Goal: Task Accomplishment & Management: Manage account settings

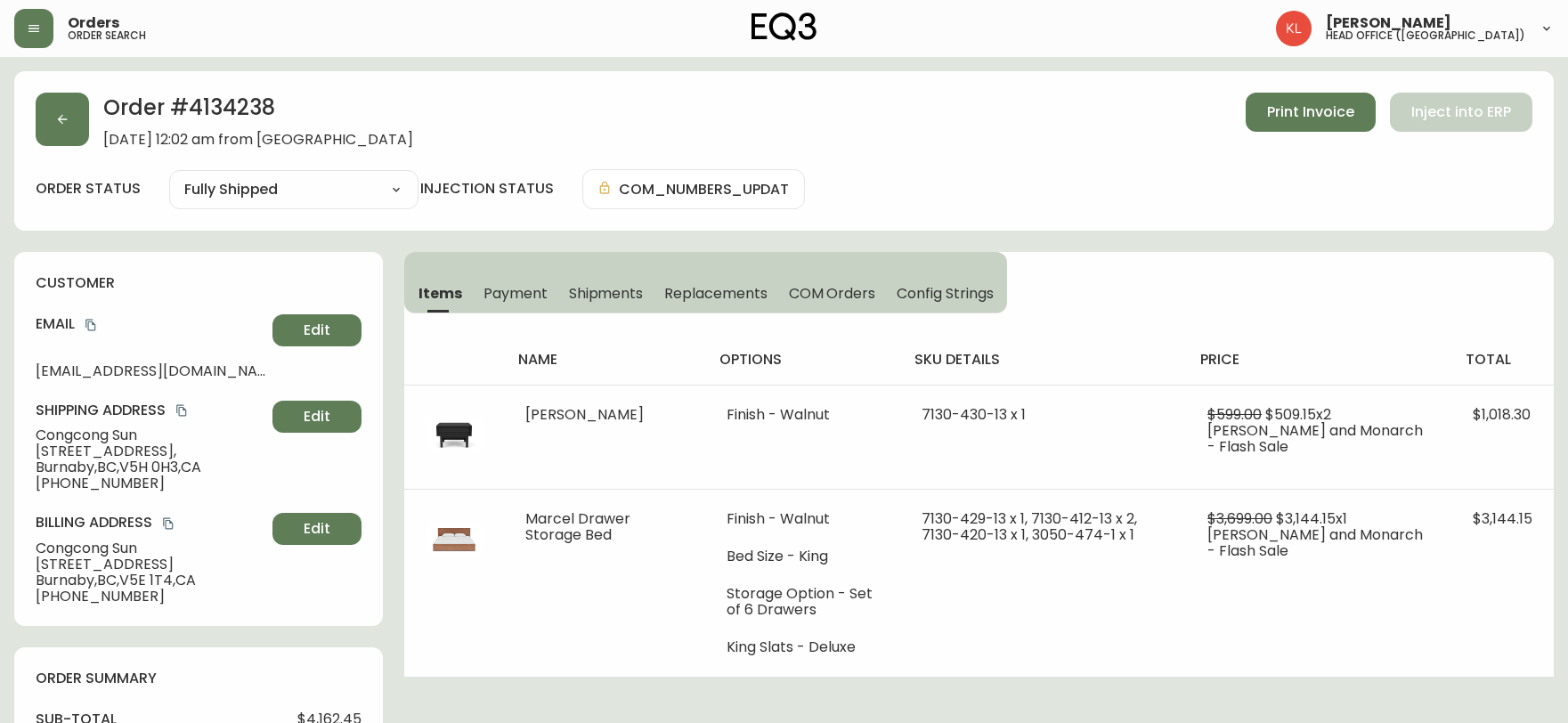
select select "FULLY_SHIPPED"
click at [52, 121] on button "button" at bounding box center [62, 119] width 54 height 54
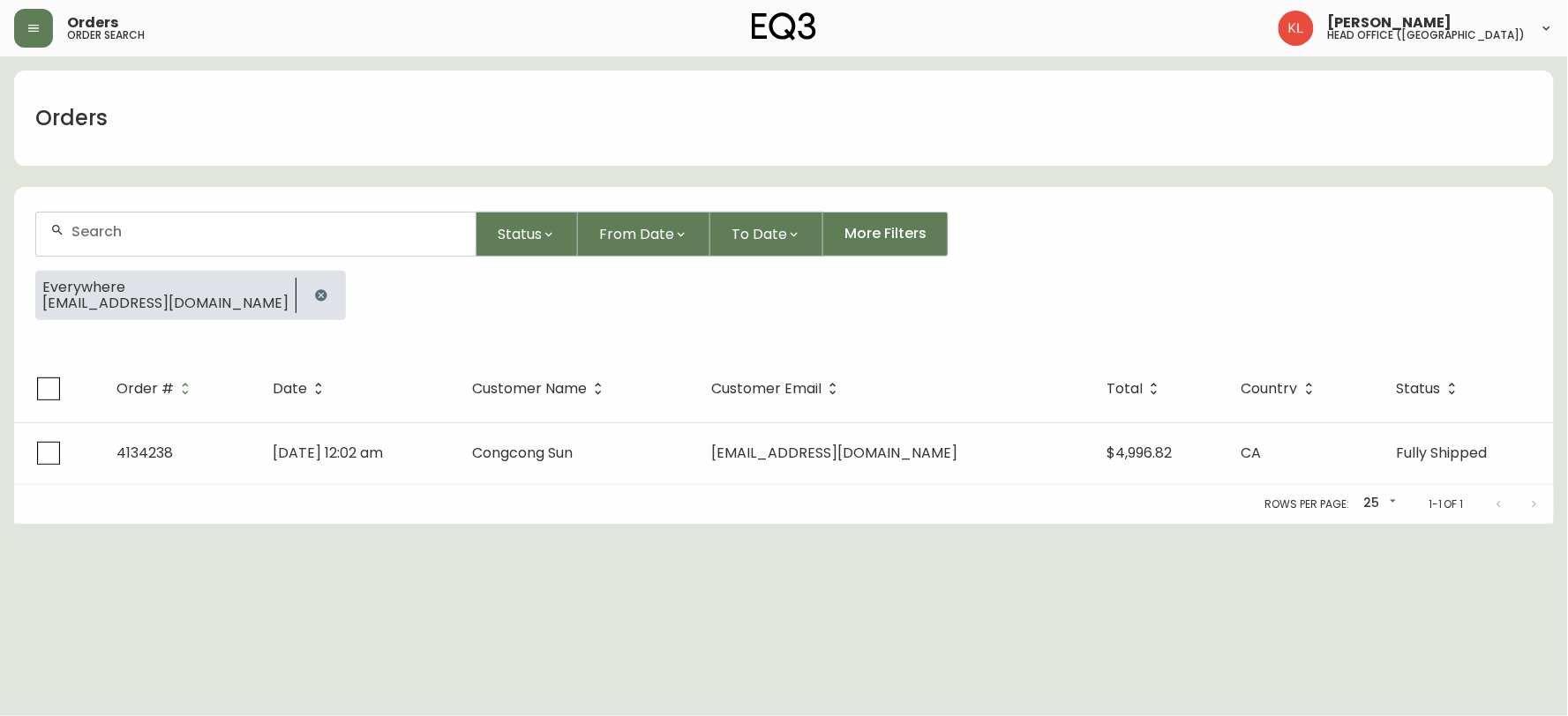
click at [297, 284] on div at bounding box center [321, 295] width 50 height 50
click at [297, 294] on div at bounding box center [321, 295] width 50 height 50
click at [315, 289] on icon "button" at bounding box center [320, 295] width 12 height 12
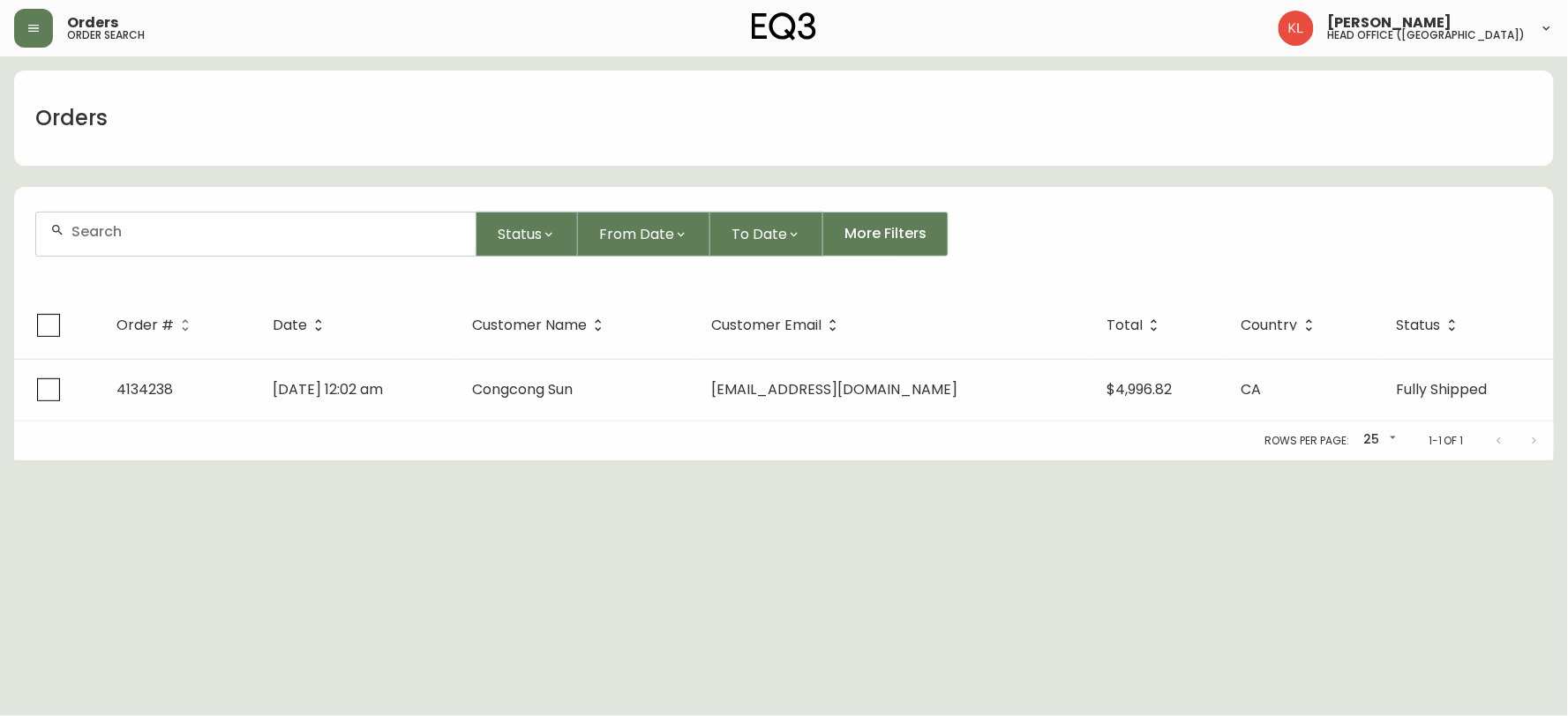
click at [262, 226] on input "text" at bounding box center [266, 231] width 390 height 17
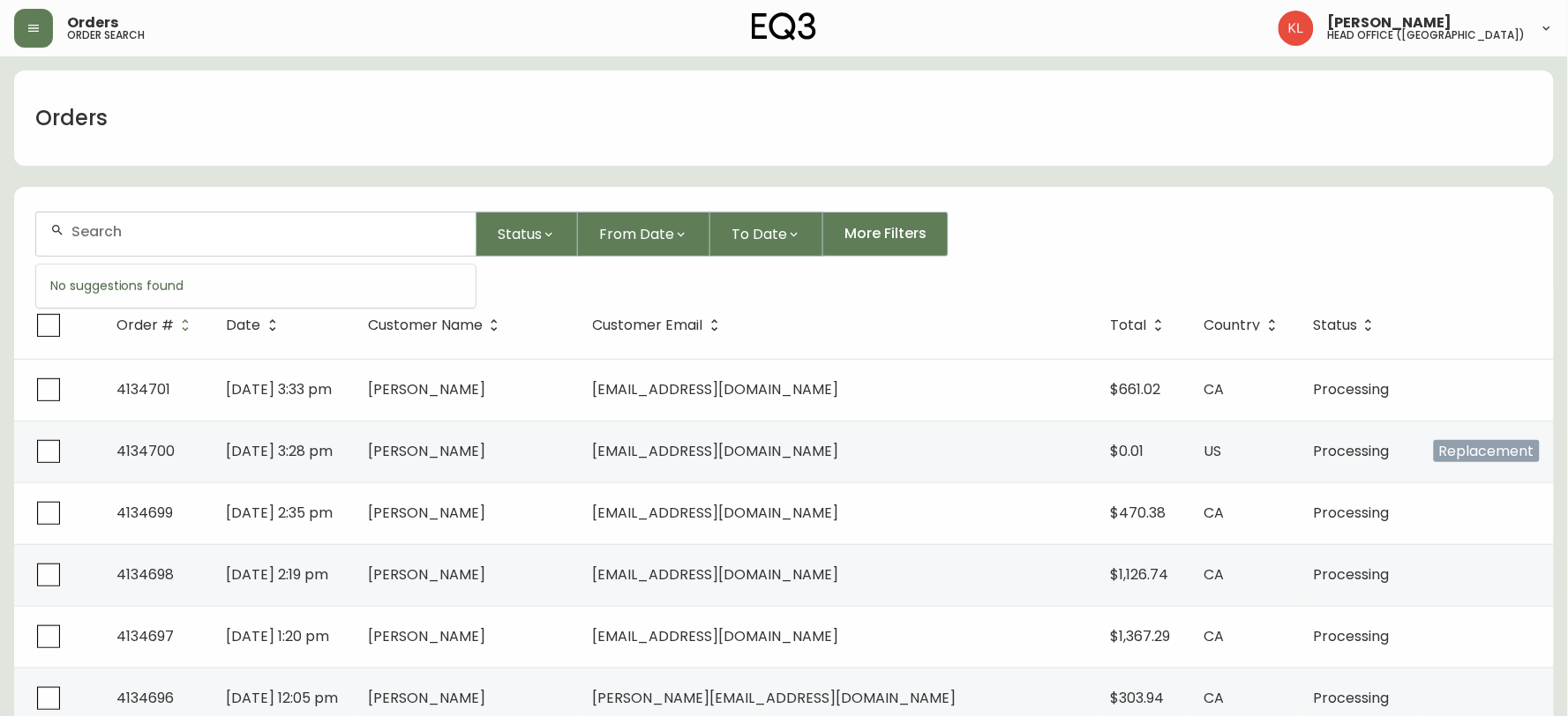
paste input "[EMAIL_ADDRESS][DOMAIN_NAME]"
type input "[EMAIL_ADDRESS][DOMAIN_NAME]"
